Goal: Task Accomplishment & Management: Use online tool/utility

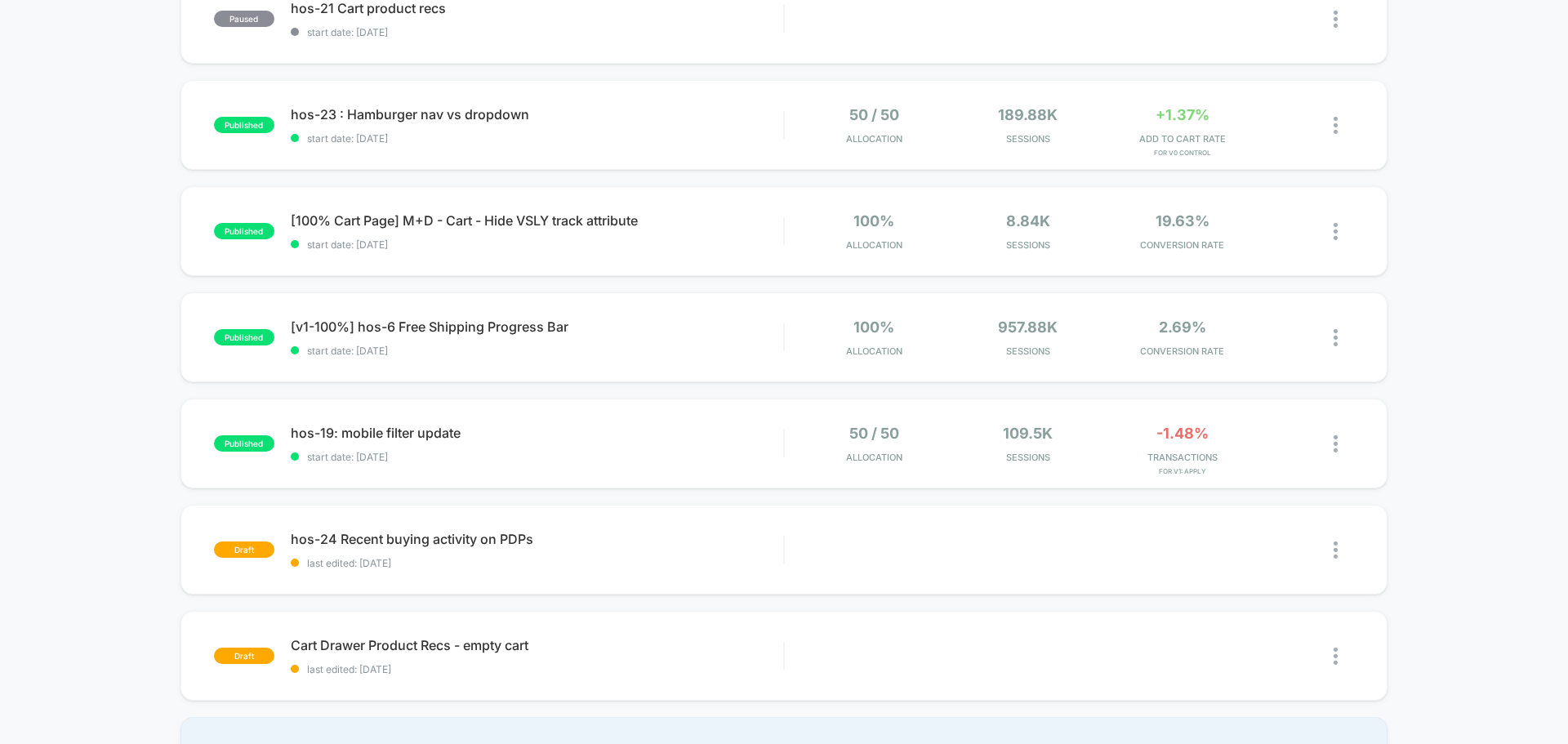
scroll to position [817, 0]
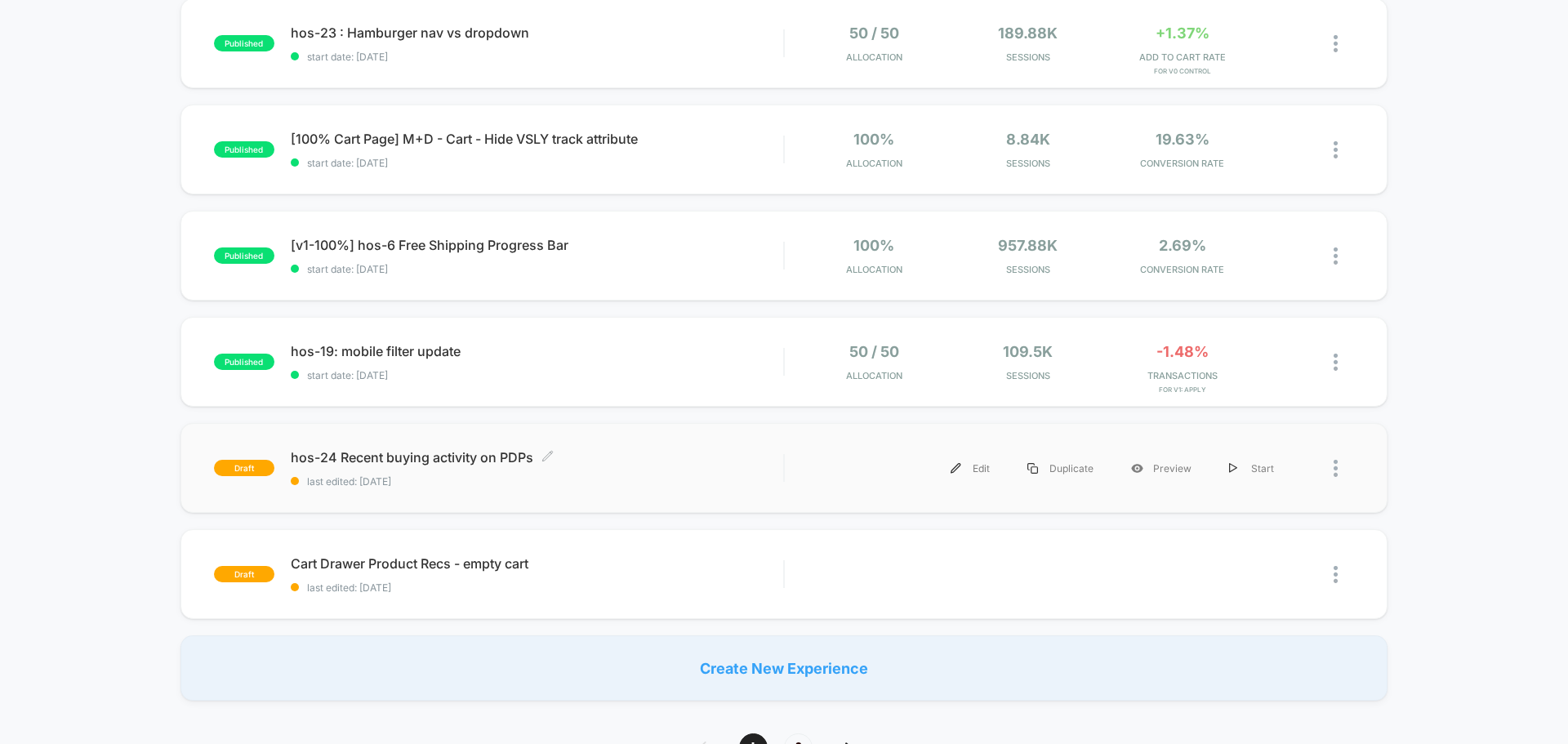
click at [413, 460] on span "hos-24 Recent buying activity on PDPs Click to edit experience details" at bounding box center [537, 457] width 492 height 17
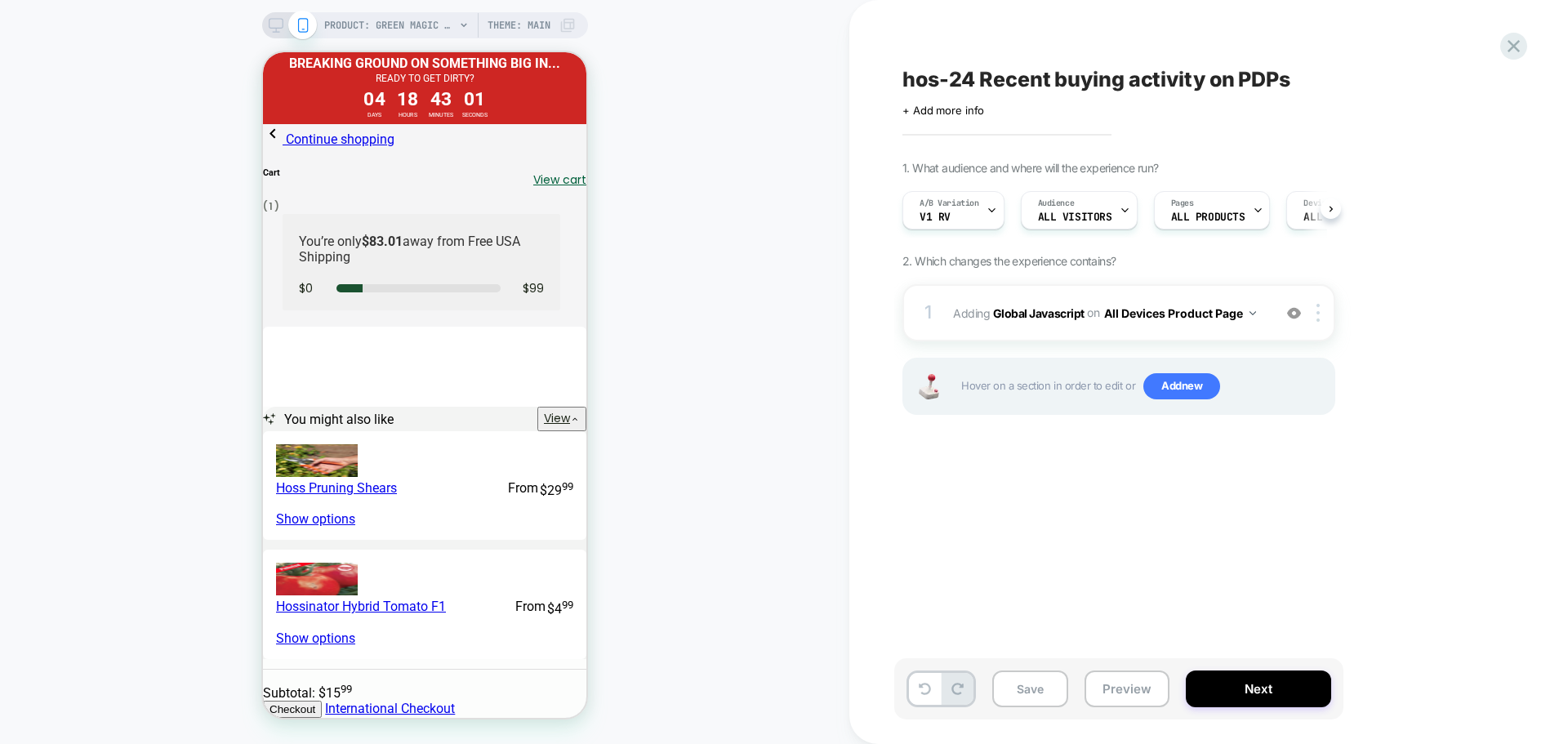
scroll to position [0, 1]
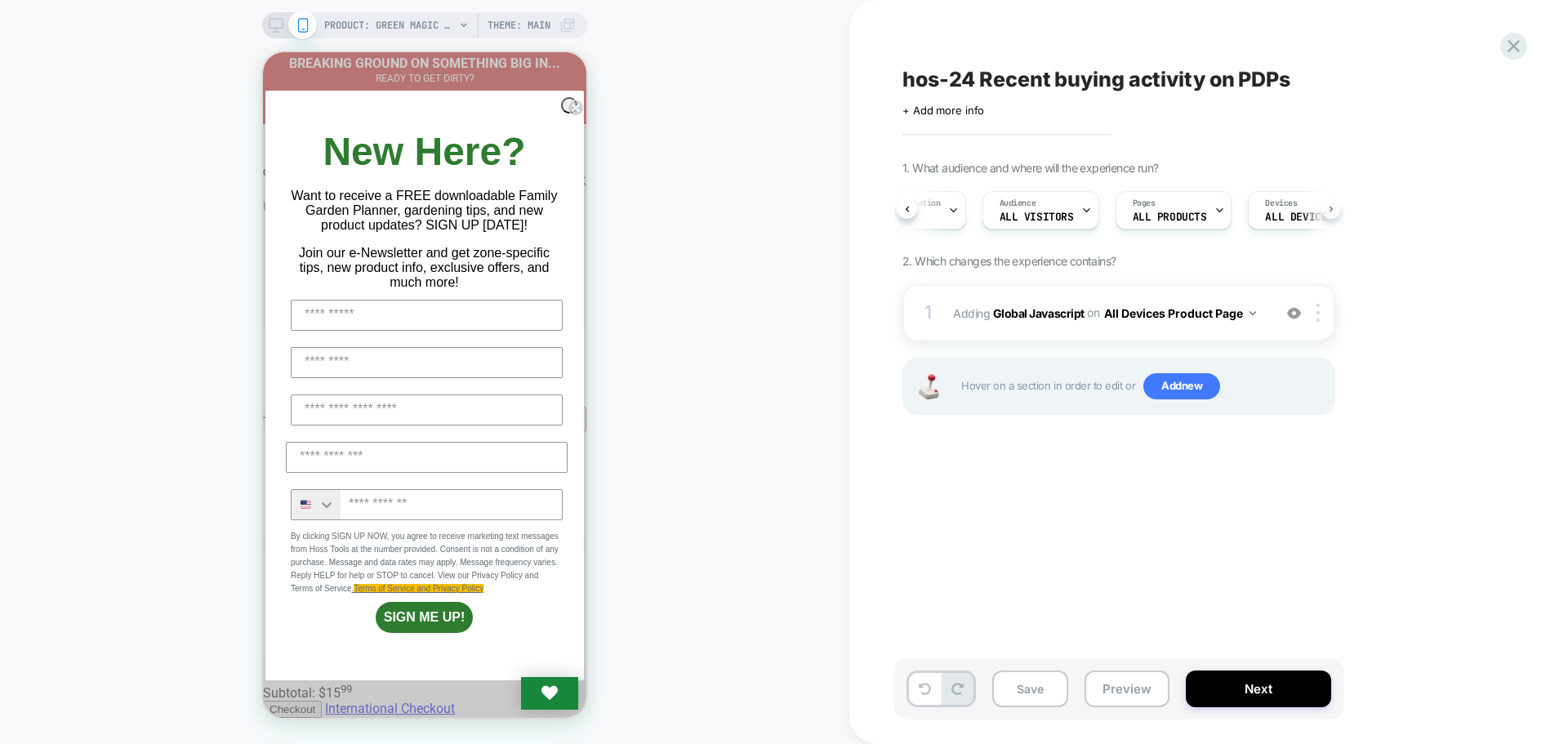
click at [1328, 207] on icon at bounding box center [1331, 208] width 6 height 6
click at [1318, 214] on div "A/B Variation v1 rv Audience All Visitors Pages ALL PRODUCTS Devices ALL DEVICE…" at bounding box center [1110, 210] width 432 height 54
click at [906, 206] on icon at bounding box center [907, 208] width 6 height 6
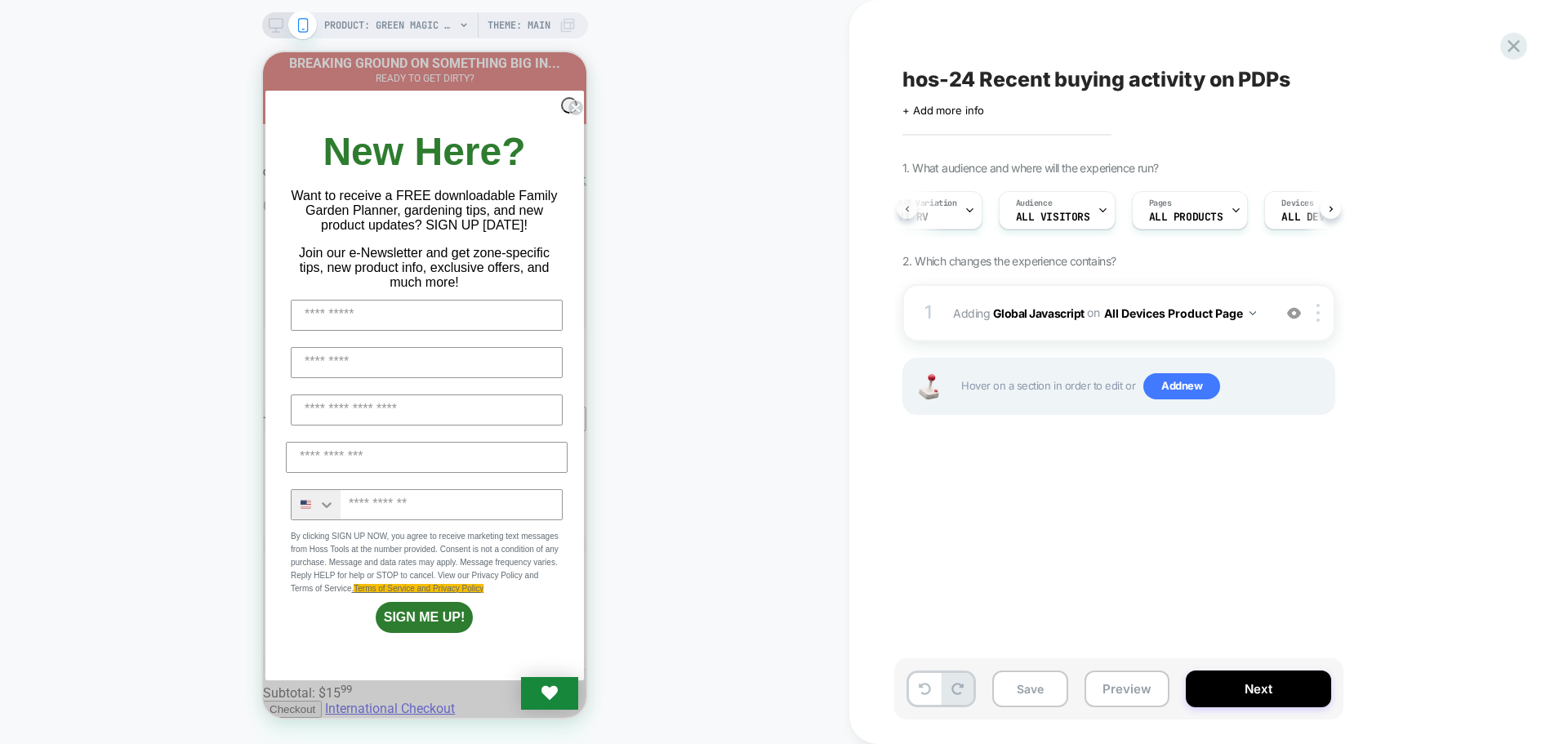
scroll to position [0, 6]
click at [1238, 680] on button "Next" at bounding box center [1258, 689] width 145 height 37
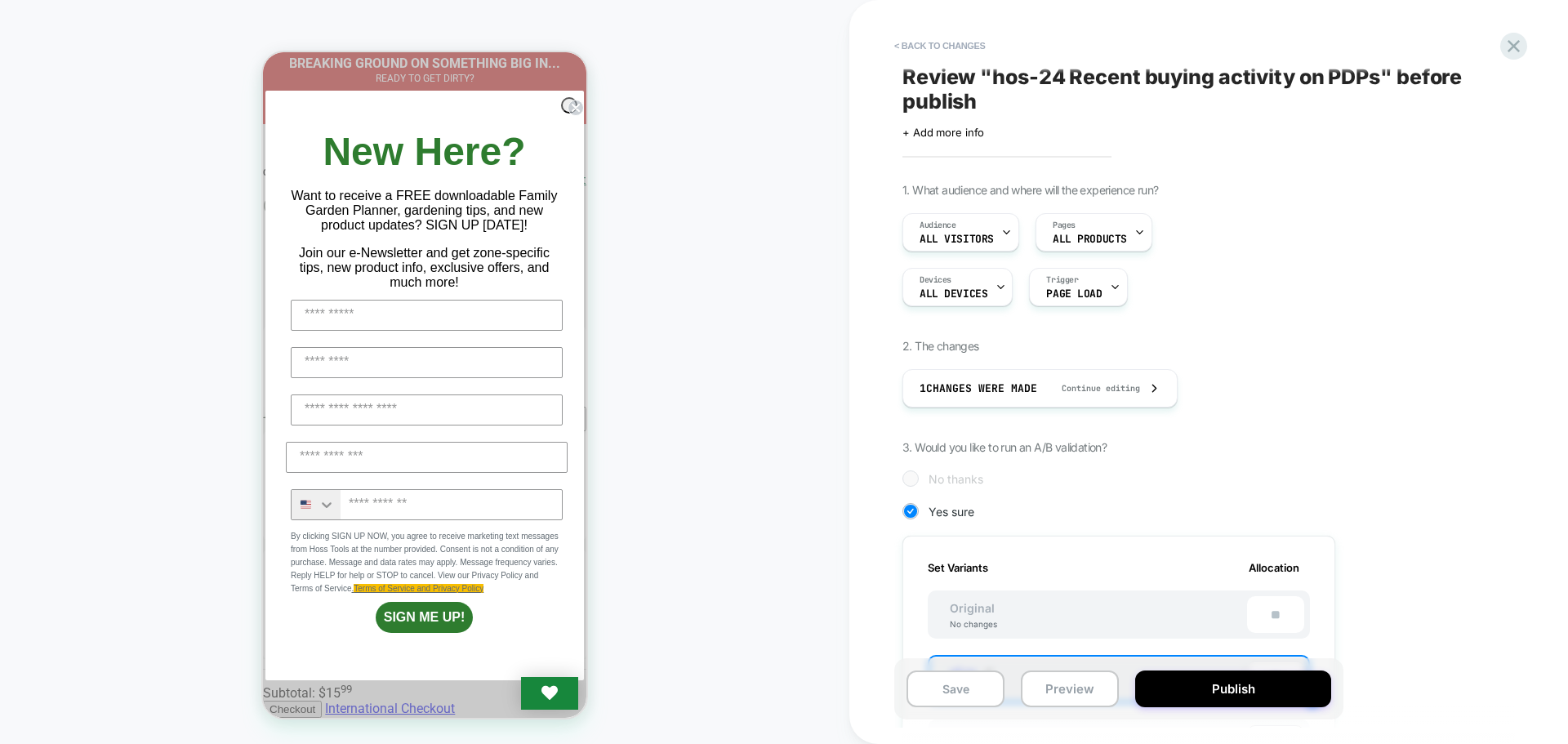
scroll to position [0, 0]
drag, startPoint x: 984, startPoint y: 69, endPoint x: 1213, endPoint y: 68, distance: 229.0
click at [1213, 68] on span "Review " hos-24 Recent buying activity on PDPs " before publish" at bounding box center [1200, 91] width 596 height 49
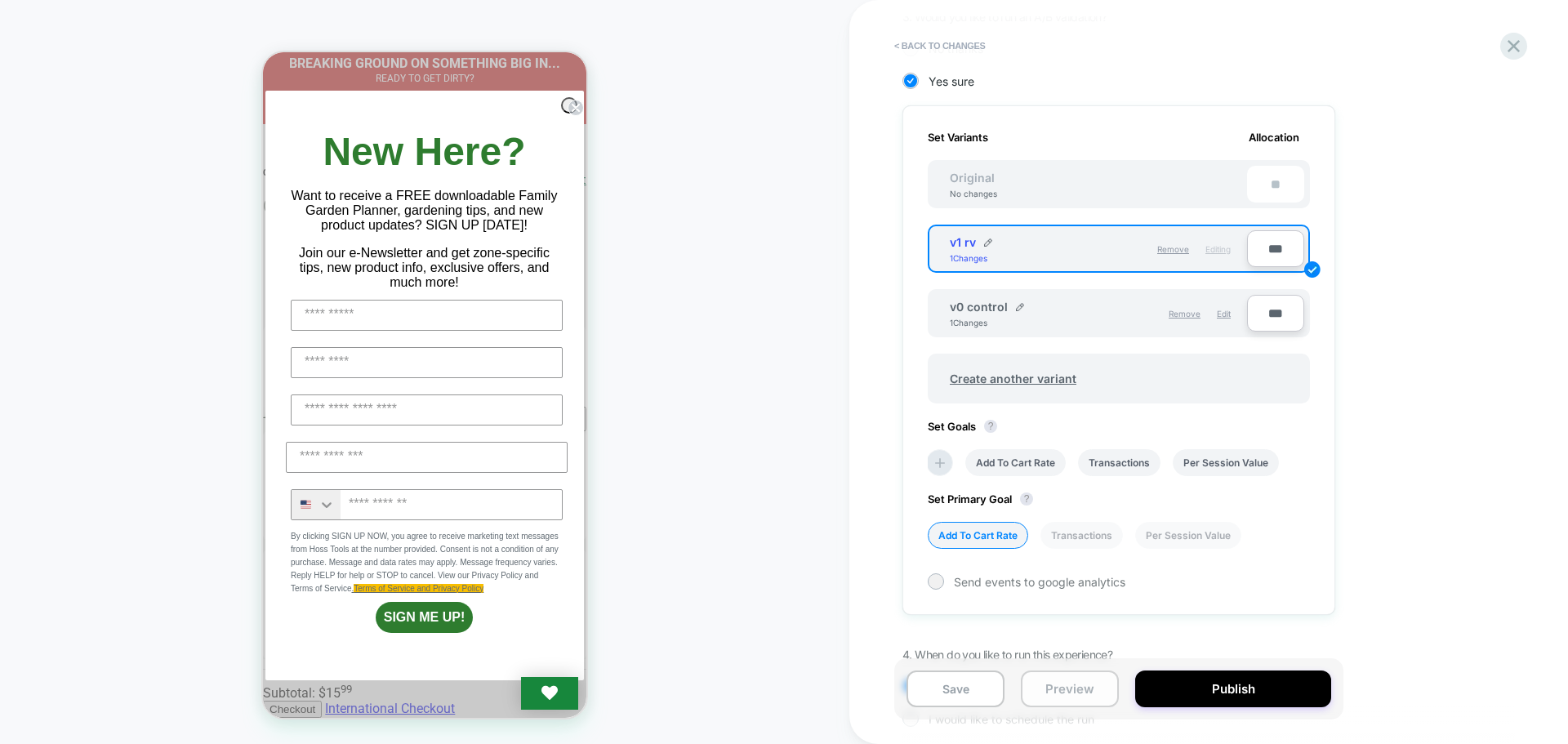
scroll to position [497, 0]
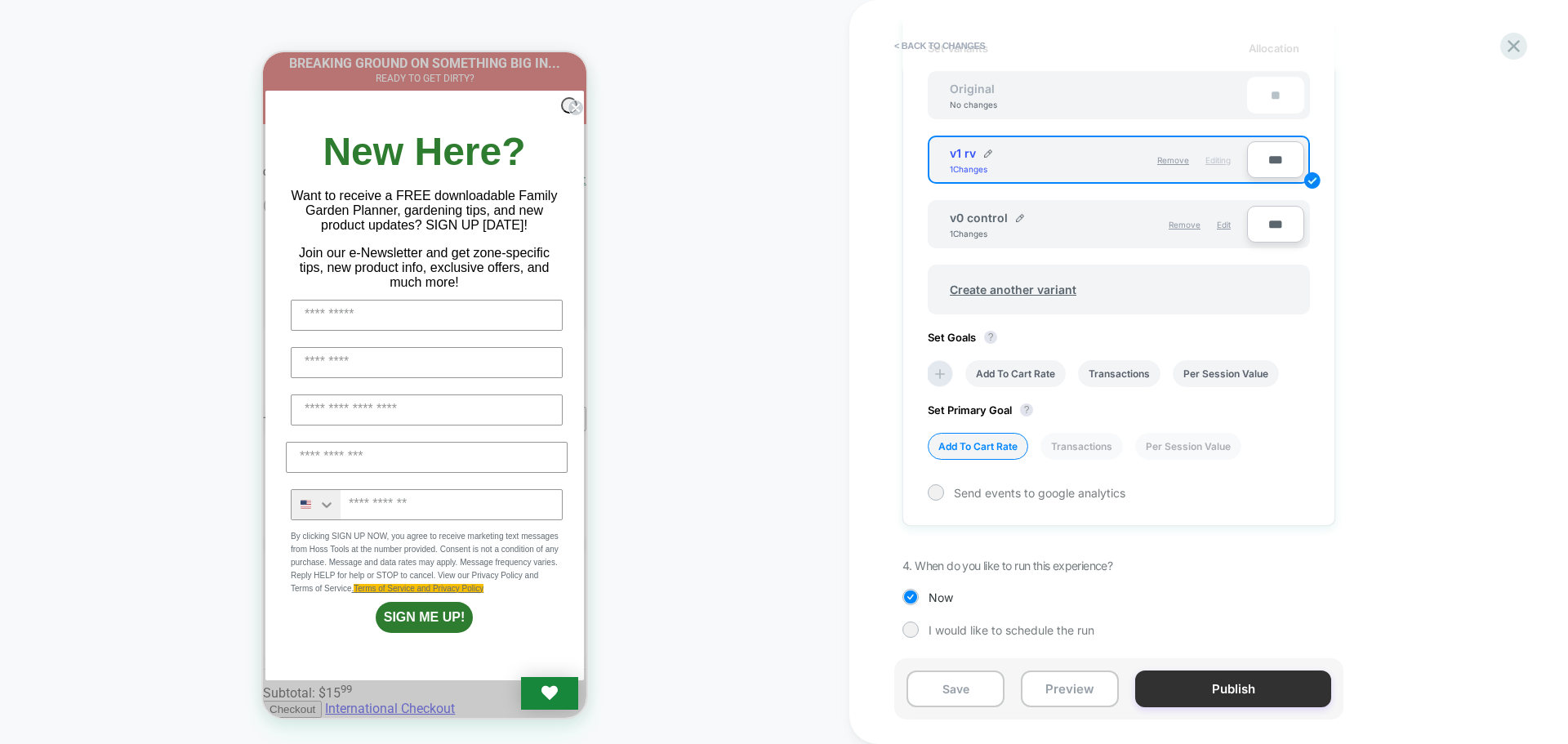
click at [1211, 682] on button "Publish" at bounding box center [1234, 689] width 196 height 37
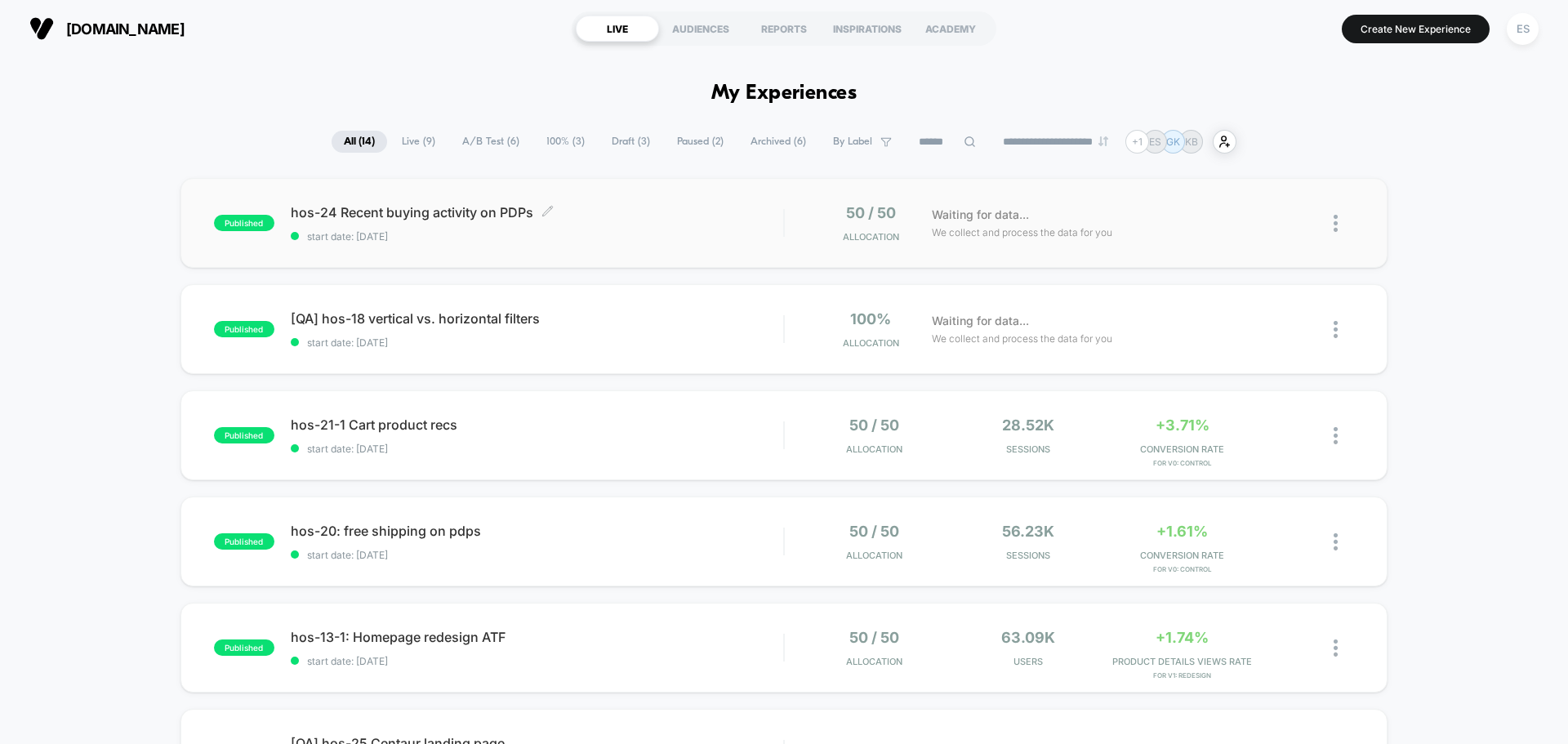
click at [463, 219] on span "hos-24 Recent buying activity on PDPs Click to edit experience details" at bounding box center [537, 212] width 492 height 17
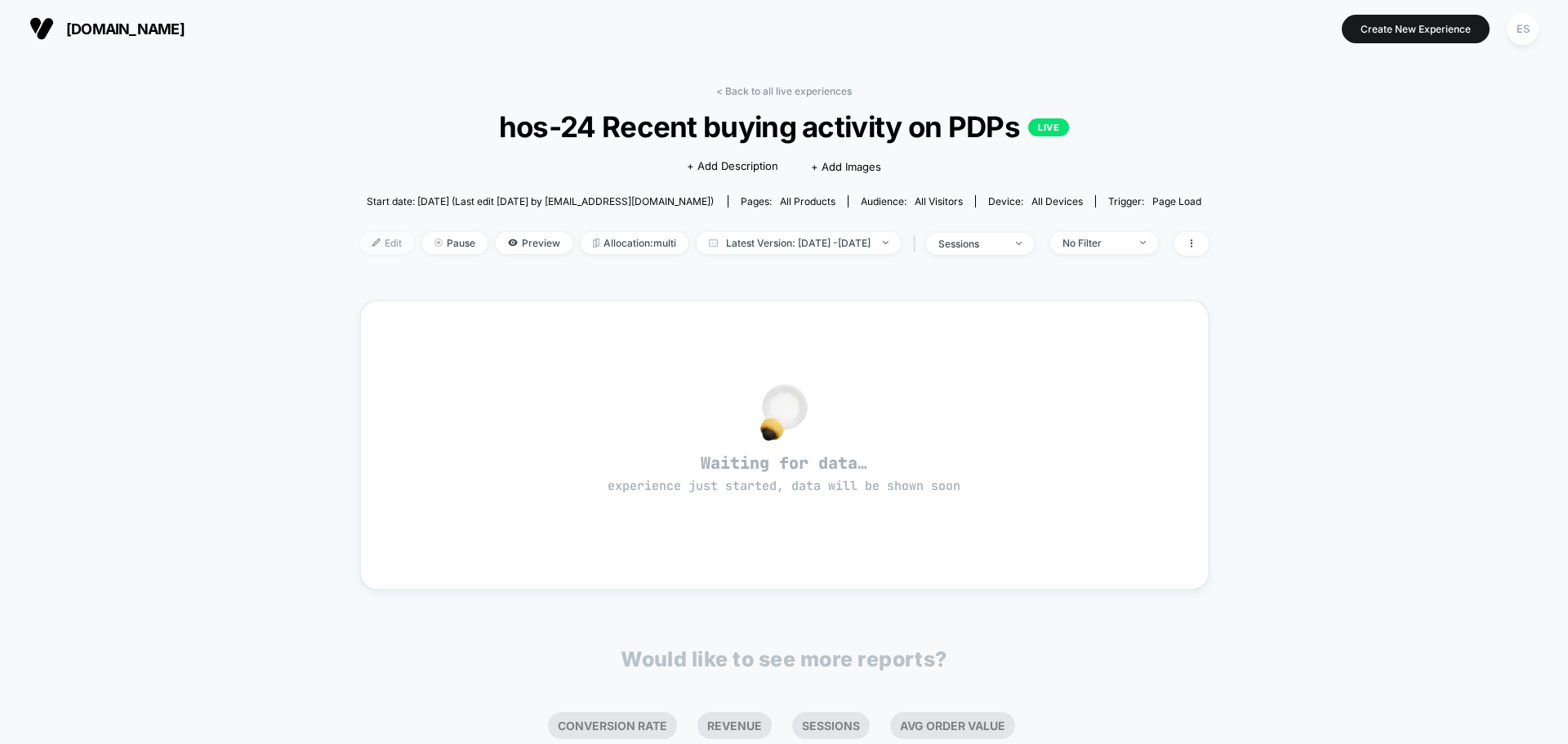
click at [360, 243] on span "Edit" at bounding box center [387, 242] width 54 height 22
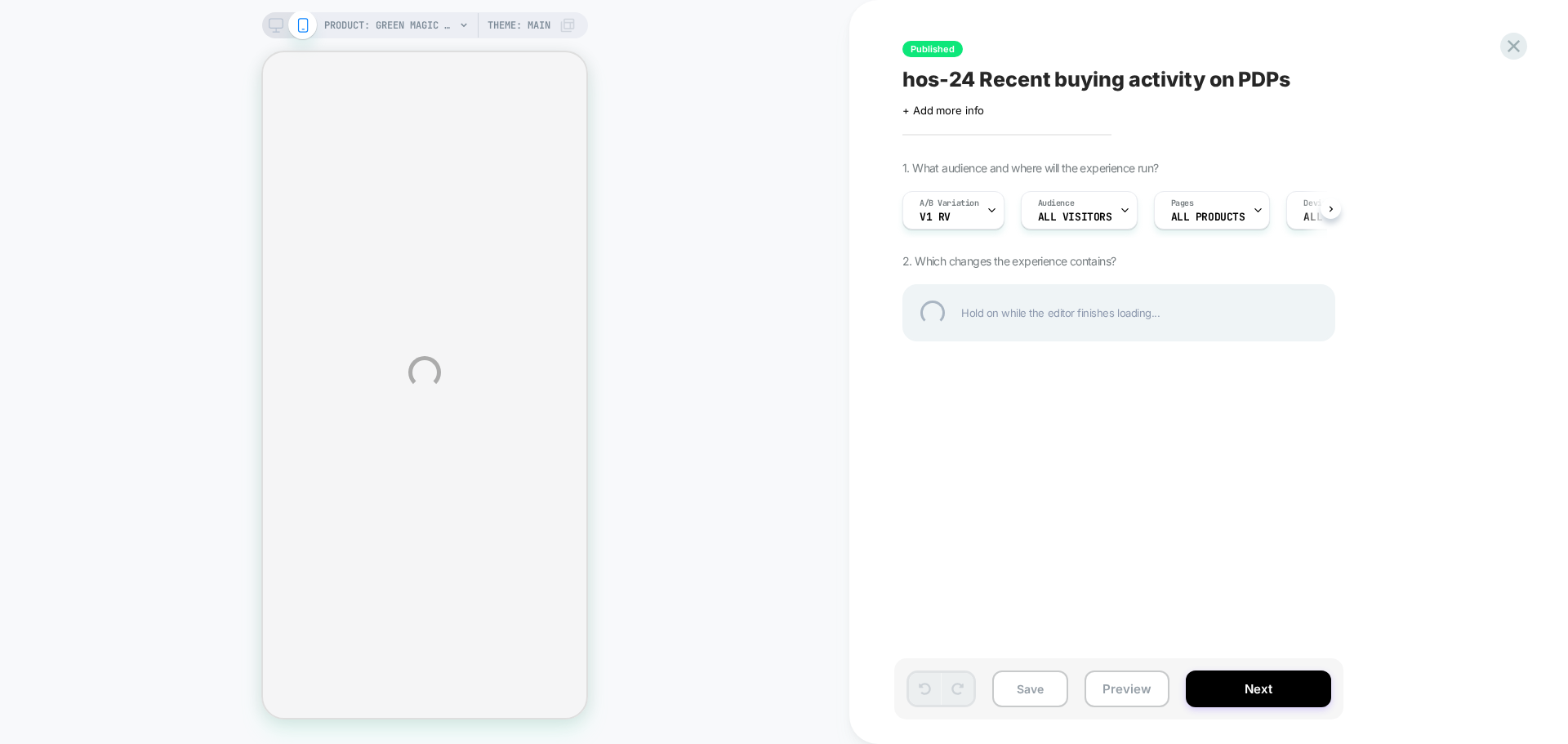
click at [1310, 702] on div "PRODUCT: Green Magic Hybrid Broccoli F1 PRODUCT: Green Magic Hybrid Broccoli F1…" at bounding box center [784, 372] width 1568 height 744
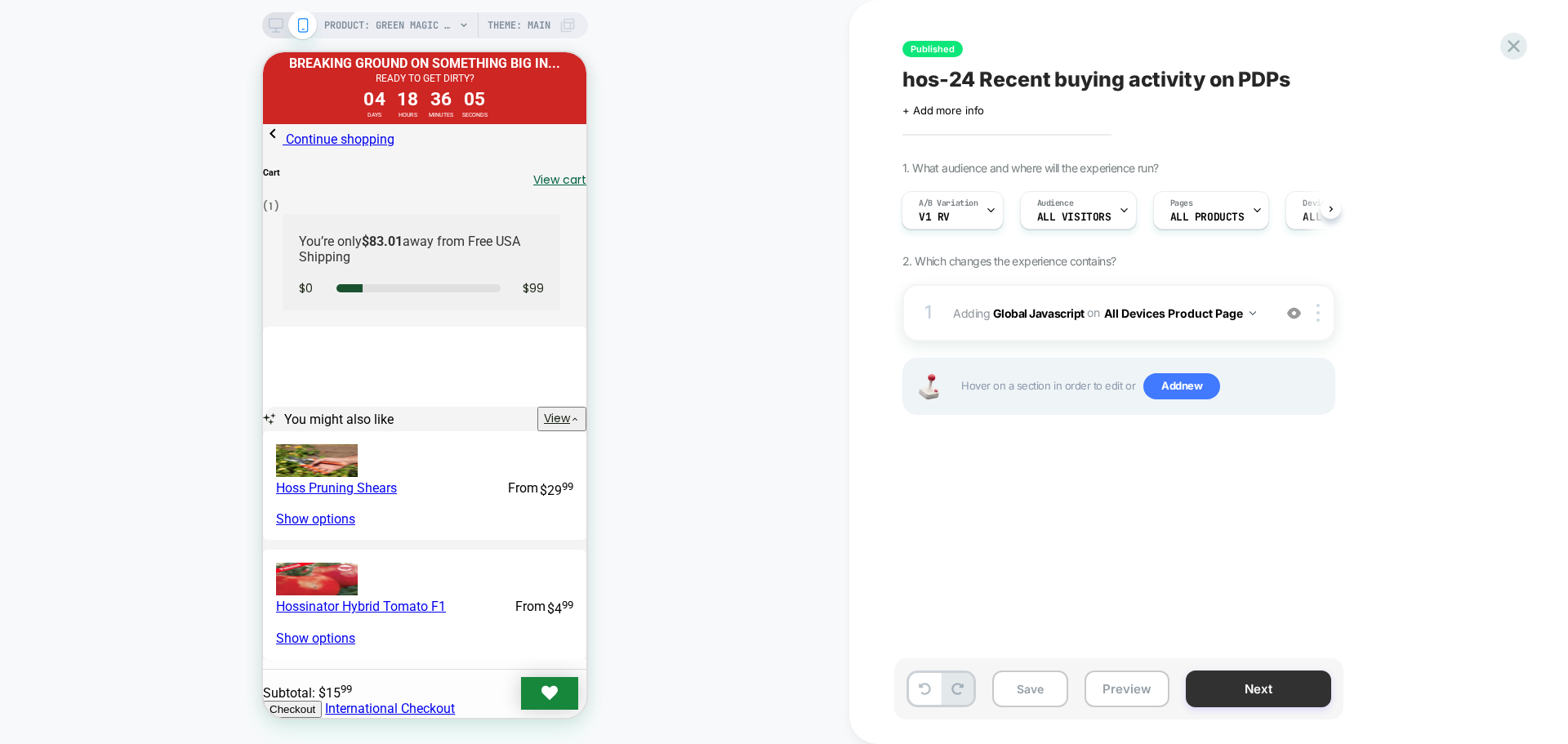
click at [1258, 686] on button "Next" at bounding box center [1258, 689] width 145 height 37
